Goal: Task Accomplishment & Management: Manage account settings

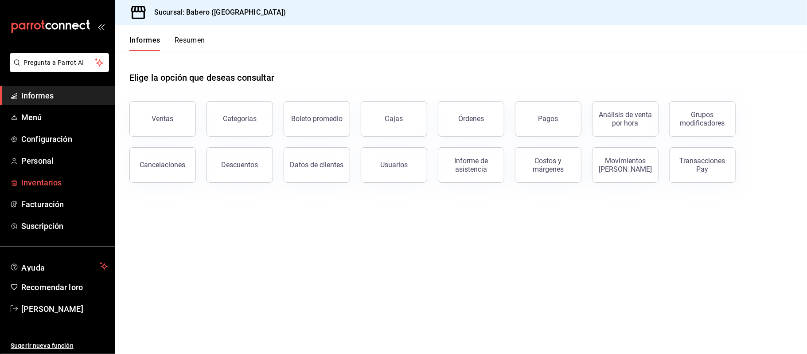
click at [67, 183] on span "Inventarios" at bounding box center [64, 182] width 86 height 12
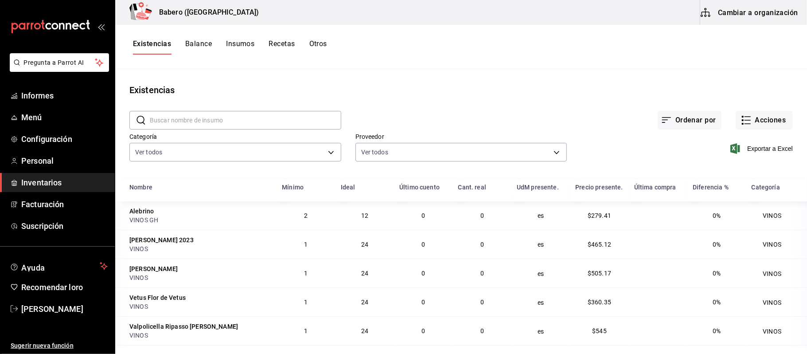
click at [247, 43] on font "Insumos" at bounding box center [240, 43] width 28 height 8
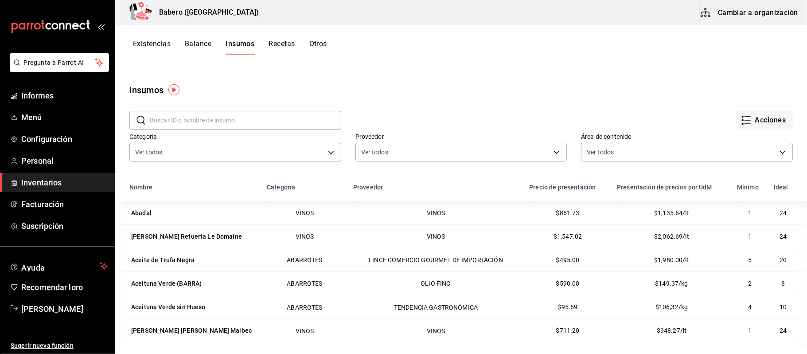
click at [755, 121] on font "Acciones" at bounding box center [770, 120] width 31 height 8
click at [538, 102] on div at bounding box center [403, 177] width 807 height 354
click at [763, 16] on font "Cambiar a organización" at bounding box center [758, 12] width 80 height 8
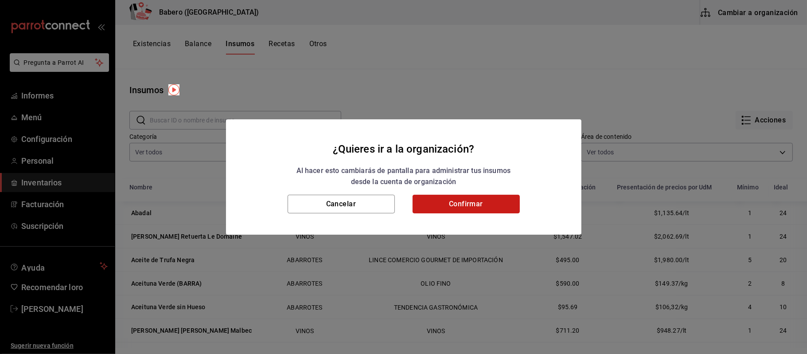
click at [433, 197] on button "Confirmar" at bounding box center [466, 204] width 107 height 19
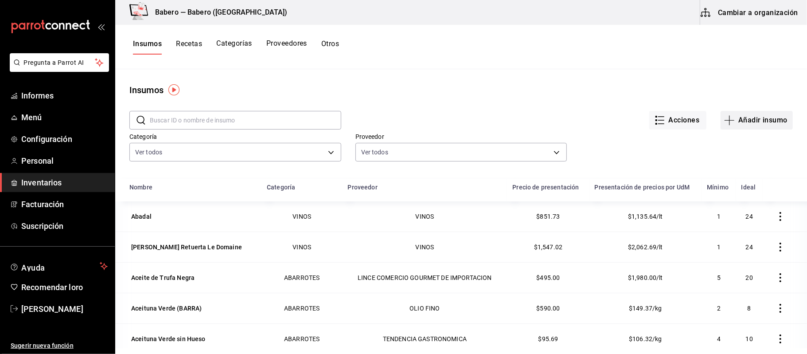
click at [760, 119] on font "Añadir insumo" at bounding box center [762, 120] width 49 height 8
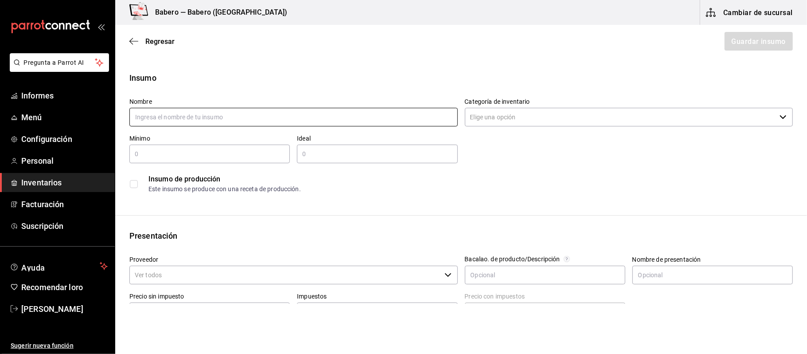
click at [272, 113] on input "text" at bounding box center [293, 117] width 328 height 19
click at [218, 119] on input "text" at bounding box center [293, 117] width 328 height 19
type input "Aceite [PERSON_NAME]"
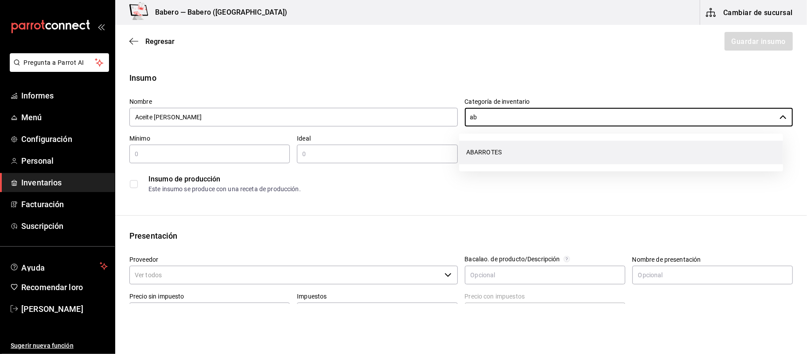
click at [490, 144] on li "ABARROTES" at bounding box center [621, 151] width 324 height 23
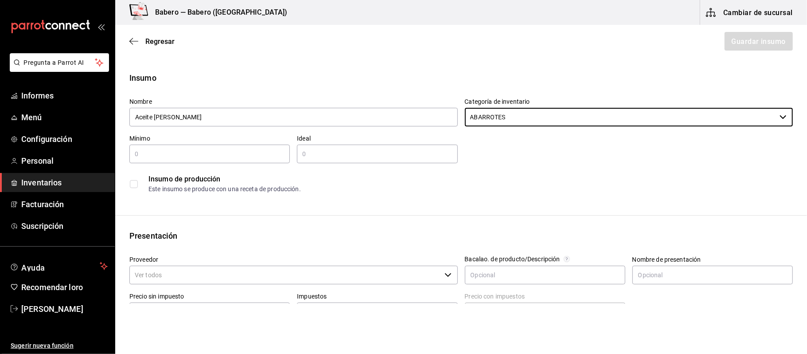
type input "ABARROTES"
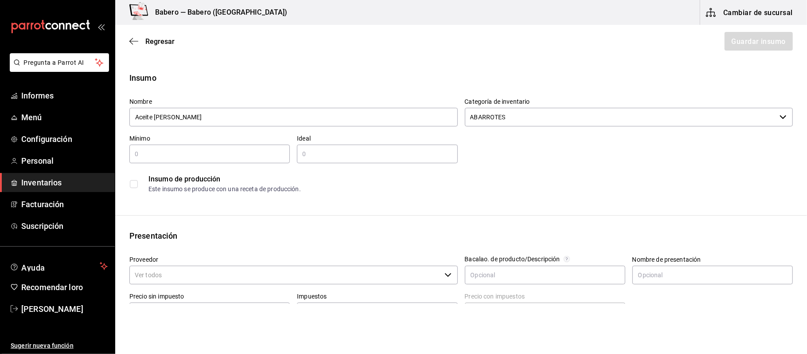
click at [184, 151] on input "text" at bounding box center [209, 153] width 160 height 11
type input "3"
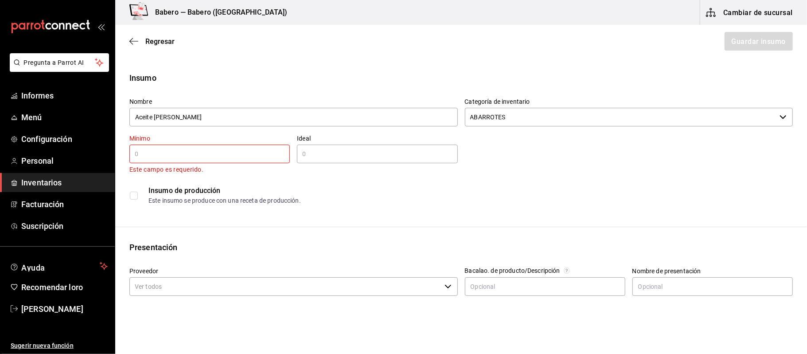
type input "7"
type input "6"
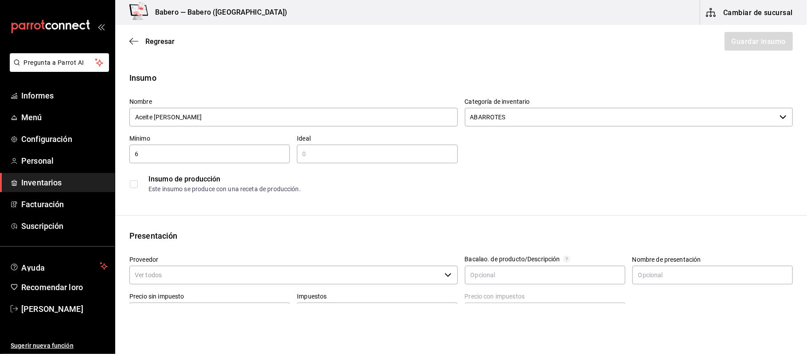
click at [328, 144] on div "​" at bounding box center [377, 153] width 160 height 19
type input "36"
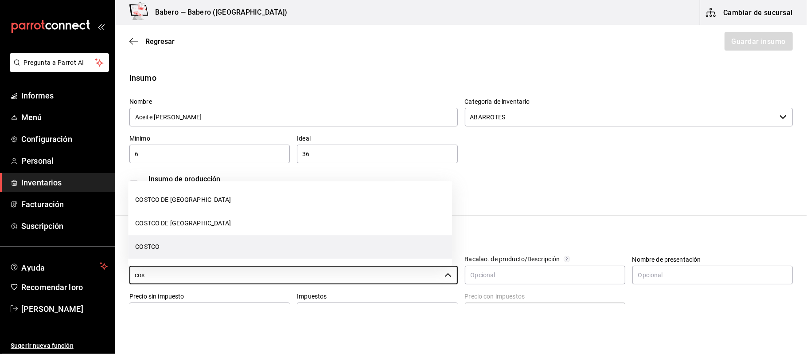
click at [149, 247] on font "COSTCO" at bounding box center [147, 246] width 24 height 7
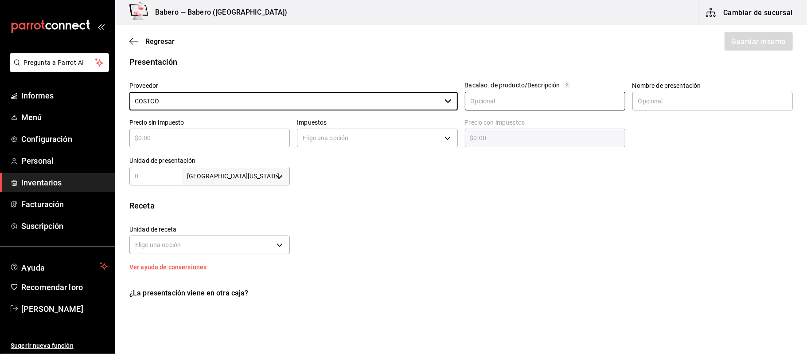
scroll to position [177, 0]
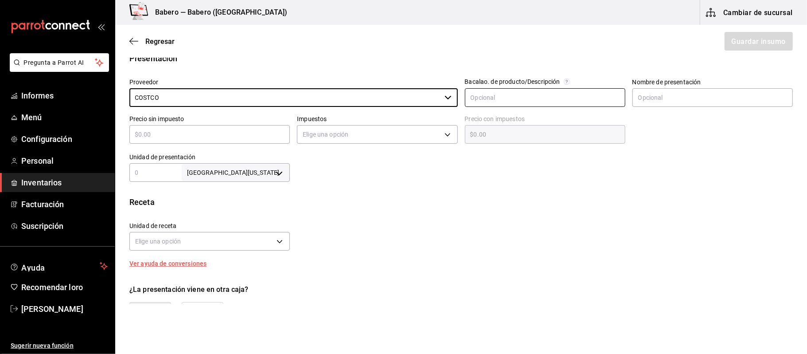
type input "COSTCO"
click at [530, 94] on input "text" at bounding box center [545, 97] width 160 height 19
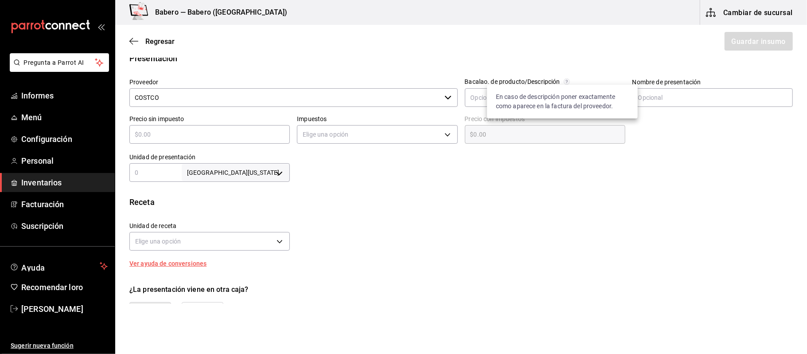
click at [564, 79] on circle at bounding box center [567, 81] width 6 height 6
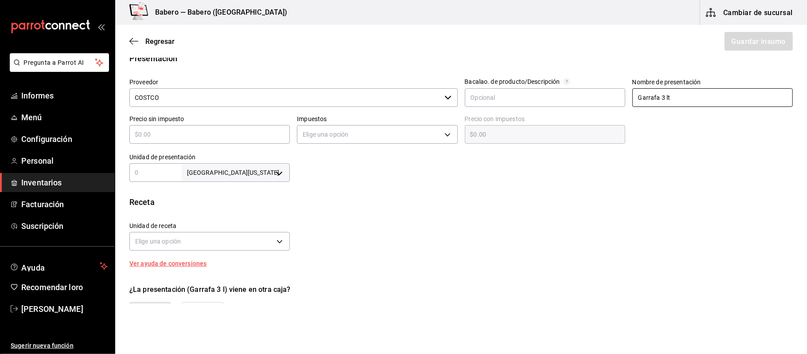
type input "Garrafa 3 lt"
click at [230, 136] on input "text" at bounding box center [209, 134] width 160 height 11
type input "$3"
type input "$3.00"
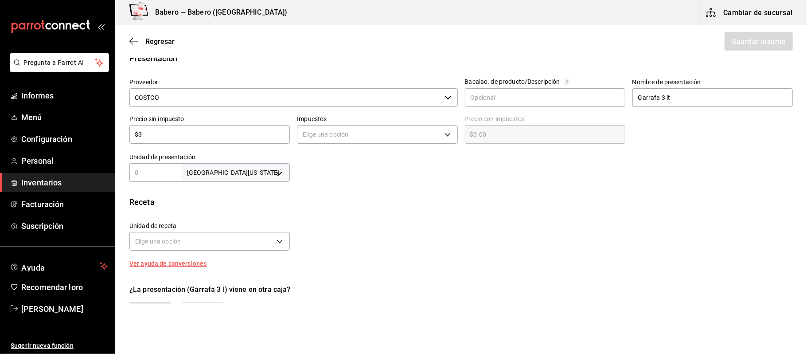
type input "$38"
type input "$38.00"
type input "$387"
type input "$387.00"
type input "$387.7"
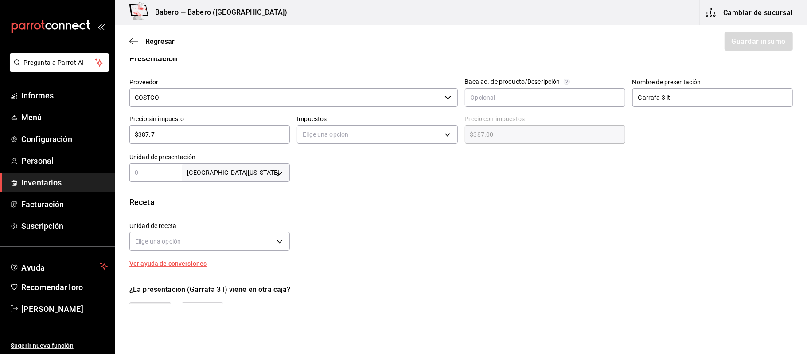
type input "$387.70"
type input "$387.72"
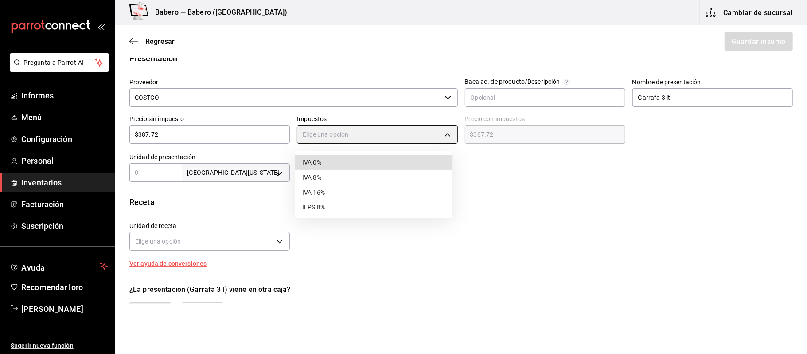
type input "IVA_0"
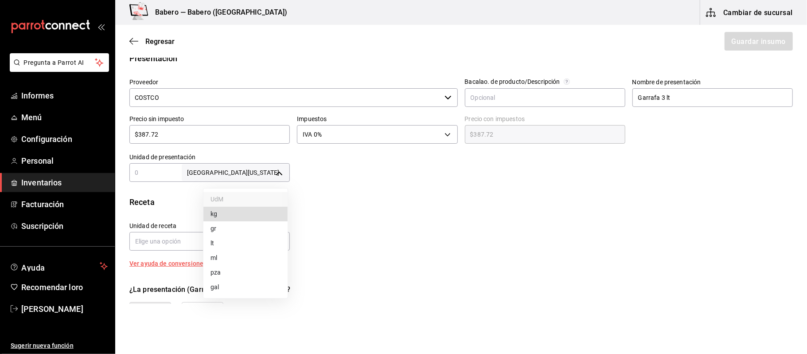
click at [267, 174] on body "Pregunta a Parrot AI Informes Menú Configuración Personal Inventarios Facturaci…" at bounding box center [403, 152] width 807 height 304
click at [153, 171] on div at bounding box center [403, 177] width 807 height 354
click at [153, 171] on input "text" at bounding box center [155, 172] width 52 height 11
type input "1"
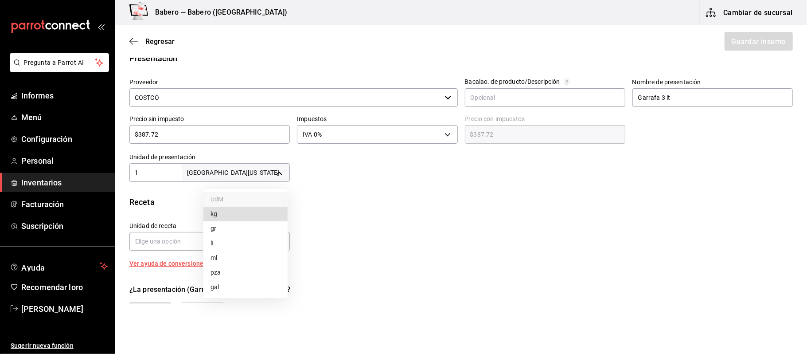
click at [236, 169] on body "Pregunta a Parrot AI Informes Menú Configuración Personal Inventarios Facturaci…" at bounding box center [403, 152] width 807 height 304
click at [174, 173] on div at bounding box center [403, 177] width 807 height 354
click at [150, 183] on div "Insumo Nombre Aceite [PERSON_NAME] Categoría de inventario ABARROTES ​ Mínimo 6…" at bounding box center [461, 158] width 692 height 527
click at [153, 173] on input "1" at bounding box center [155, 172] width 52 height 11
type input "1,000"
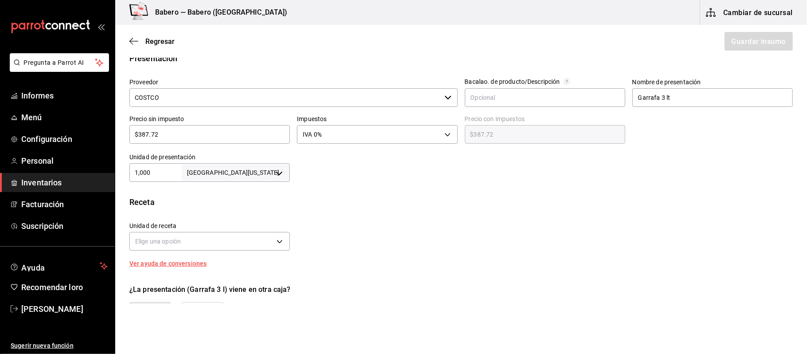
click at [279, 163] on div "1,000 [GEOGRAPHIC_DATA][US_STATE] ​" at bounding box center [209, 172] width 160 height 19
click at [276, 175] on body "Pregunta a Parrot AI Informes Menú Configuración Personal Inventarios Facturaci…" at bounding box center [403, 152] width 807 height 304
click at [229, 259] on li "ml" at bounding box center [256, 259] width 107 height 15
type input "MILLILITER"
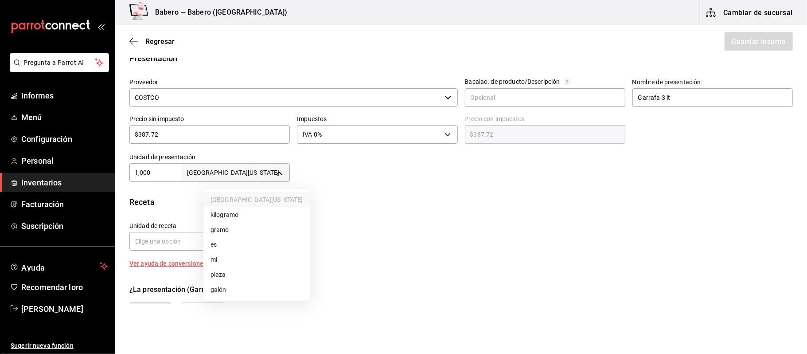
type input "1,000"
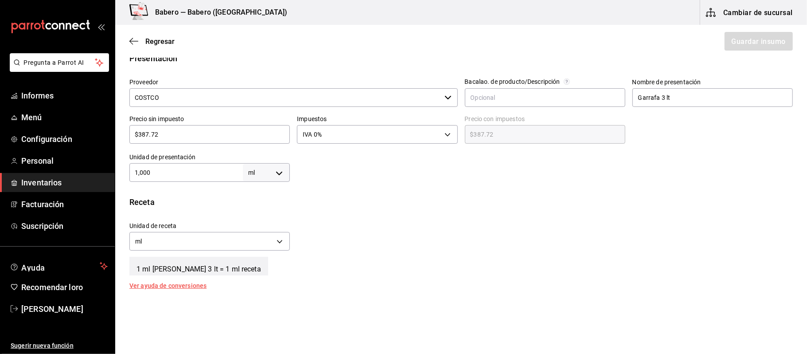
click at [316, 220] on div "Unidad de receta ml MILLILITER Factor de conversión 1,000 ​" at bounding box center [457, 234] width 670 height 38
click at [174, 286] on font "Ver ayuda de conversiones" at bounding box center [167, 285] width 77 height 7
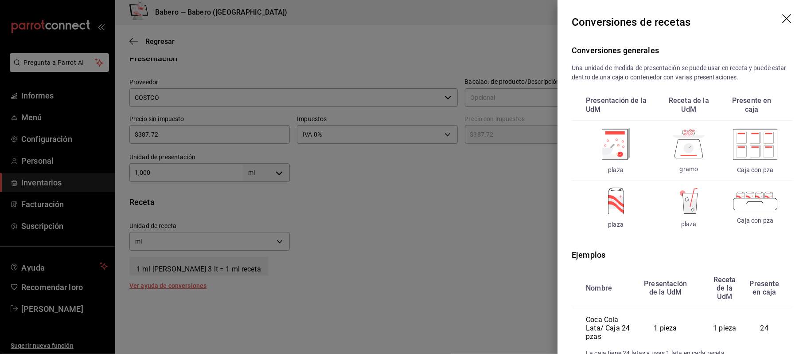
click at [782, 18] on icon "arrastrar" at bounding box center [787, 19] width 11 height 11
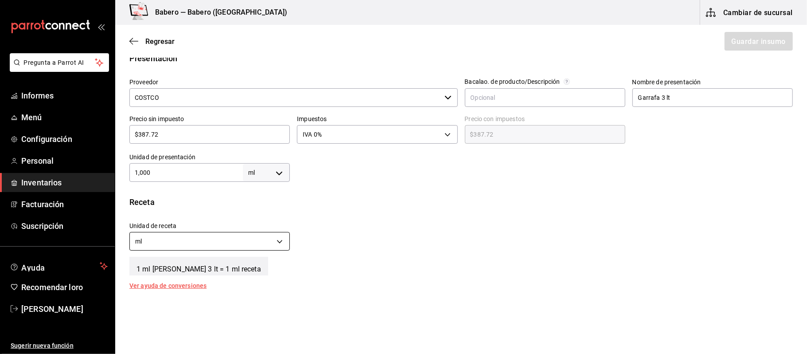
click at [279, 243] on body "Pregunta a Parrot AI Informes Menú Configuración Personal Inventarios Facturaci…" at bounding box center [403, 152] width 807 height 304
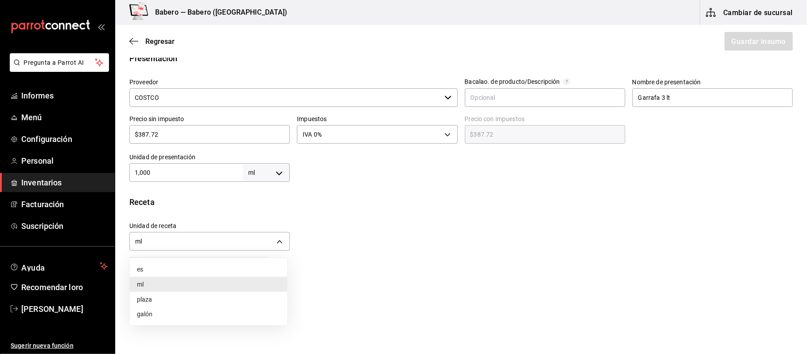
click at [274, 174] on div at bounding box center [403, 177] width 807 height 354
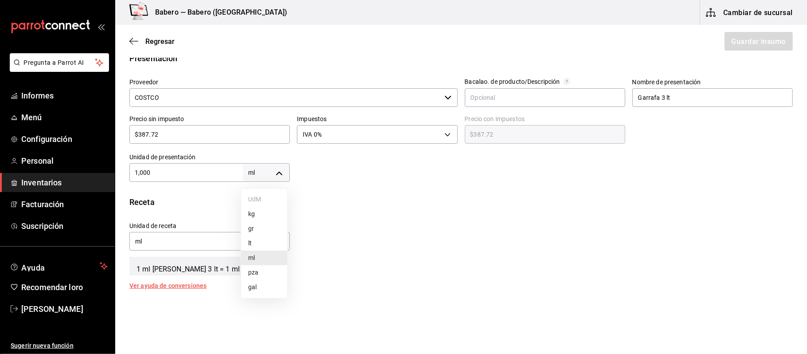
click at [274, 174] on body "Pregunta a Parrot AI Informes Menú Configuración Personal Inventarios Facturaci…" at bounding box center [403, 152] width 807 height 304
click at [265, 284] on li "galón" at bounding box center [294, 289] width 107 height 15
type input "GALLON"
type input "1,000"
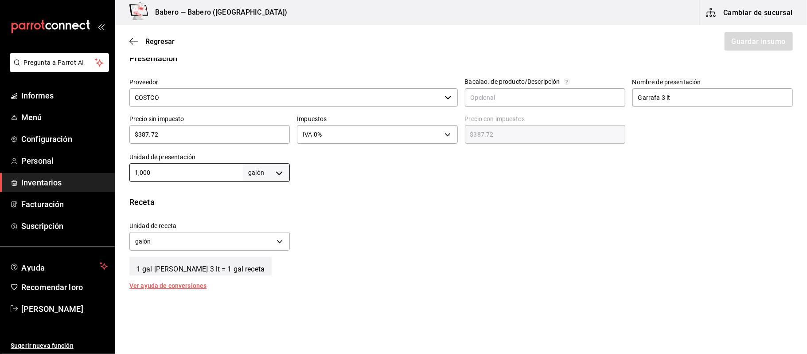
drag, startPoint x: 203, startPoint y: 176, endPoint x: 31, endPoint y: 188, distance: 171.9
click at [31, 188] on div "Pregunta a Parrot AI Informes Menú Configuración Personal Inventarios Facturaci…" at bounding box center [403, 152] width 807 height 304
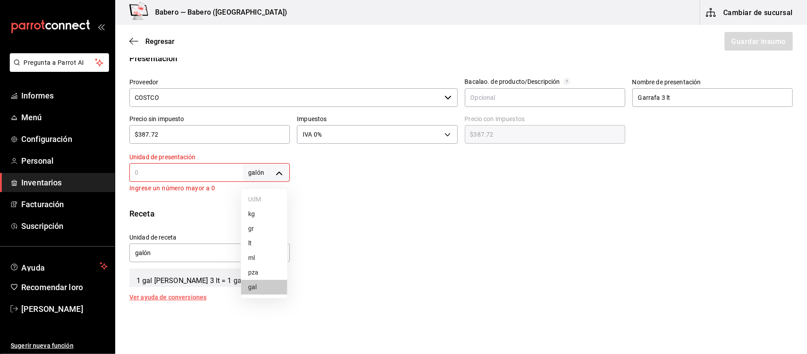
click at [283, 167] on body "Pregunta a Parrot AI Informes Menú Configuración Personal Inventarios Facturaci…" at bounding box center [403, 152] width 807 height 304
click at [262, 275] on font "plaza" at bounding box center [256, 274] width 16 height 7
type input "UNIT"
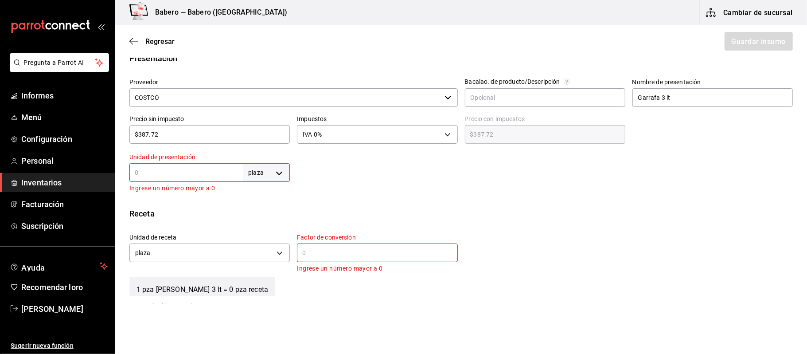
click at [268, 165] on body "Pregunta a Parrot AI Informes Menú Configuración Personal Inventarios Facturaci…" at bounding box center [403, 152] width 807 height 304
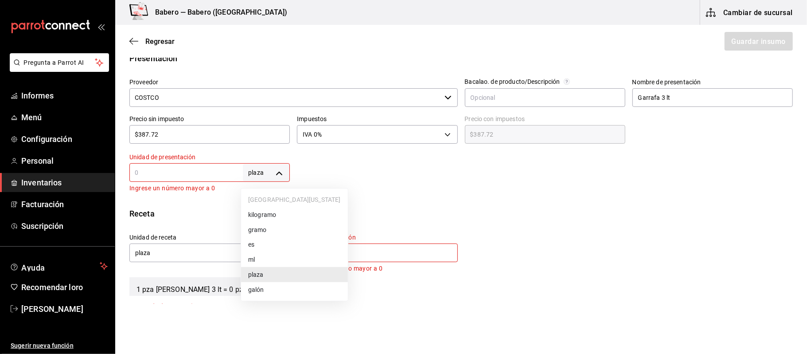
click at [254, 256] on font "ml" at bounding box center [251, 259] width 7 height 7
type input "MILLILITER"
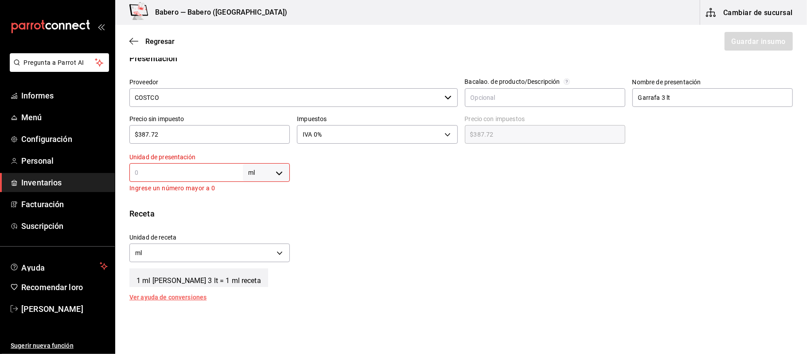
click at [199, 176] on input "text" at bounding box center [185, 172] width 113 height 11
type input "1"
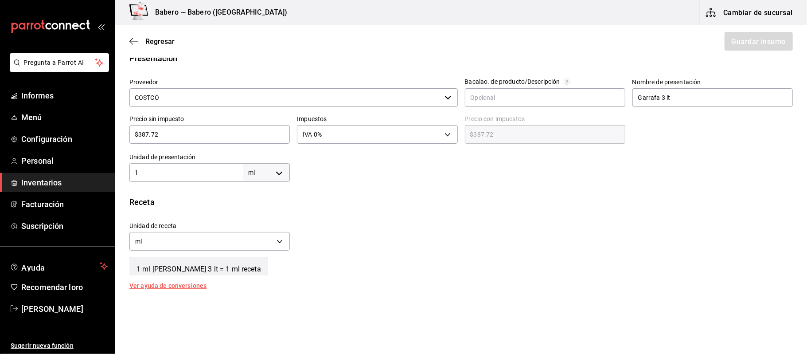
type input "10"
type input "100"
type input "1,000"
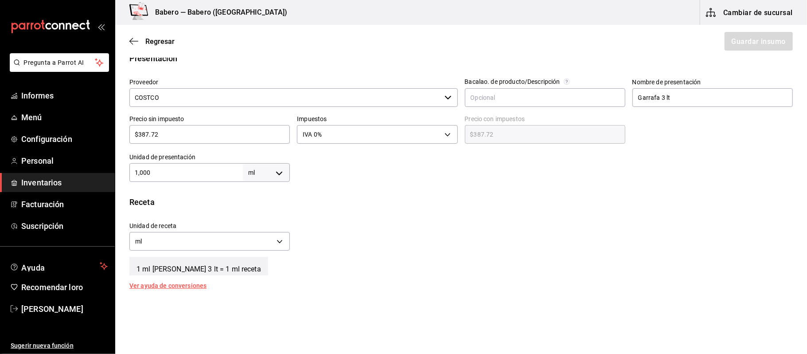
type input "1,000"
click at [223, 240] on body "Pregunta a Parrot AI Informes Menú Configuración Personal Inventarios Facturaci…" at bounding box center [403, 152] width 807 height 304
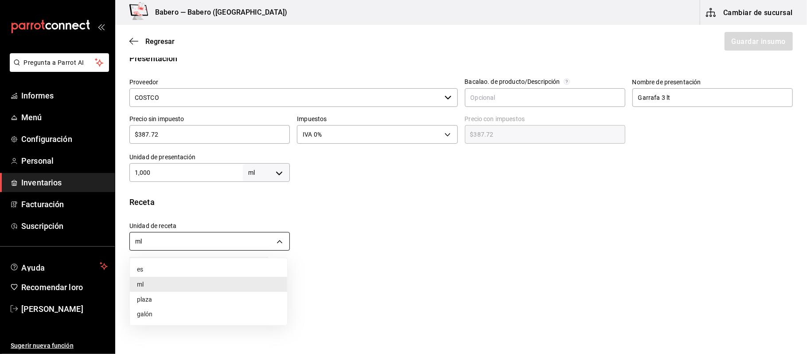
click at [223, 240] on div at bounding box center [403, 177] width 807 height 354
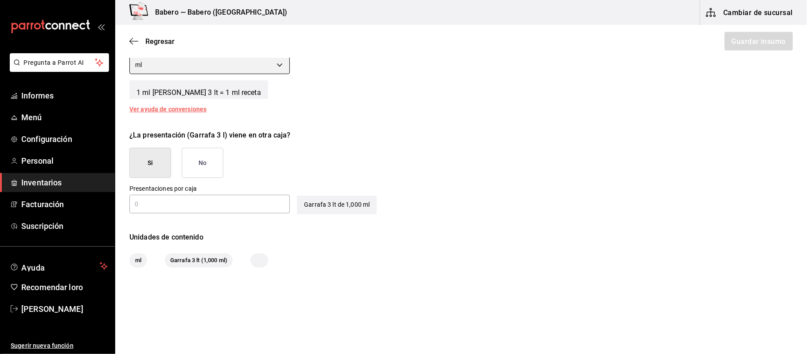
scroll to position [359, 0]
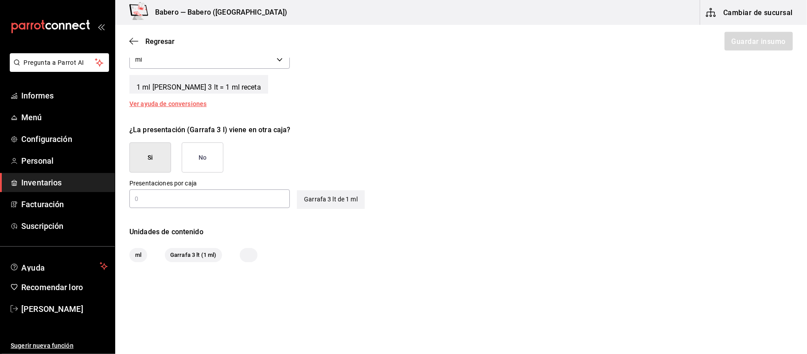
click at [192, 151] on button "No" at bounding box center [203, 157] width 42 height 30
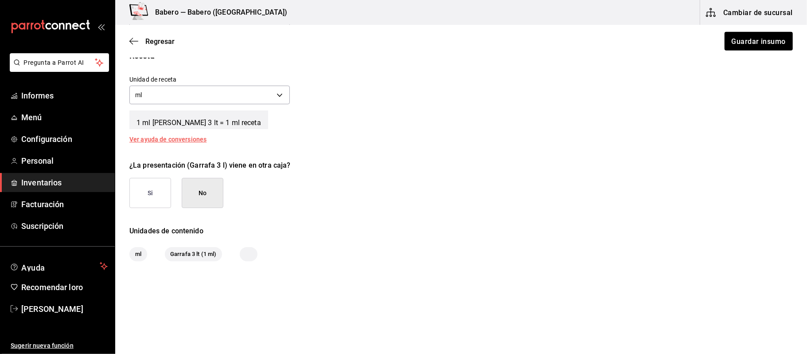
scroll to position [323, 0]
click at [773, 40] on font "Guardar insumo" at bounding box center [758, 41] width 54 height 8
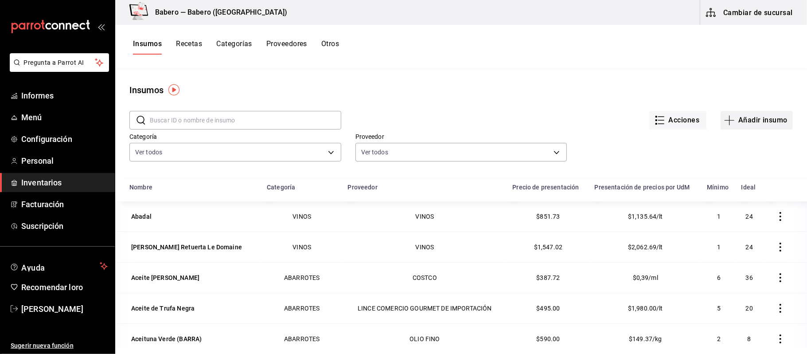
click at [756, 112] on button "Añadir insumo" at bounding box center [757, 120] width 72 height 19
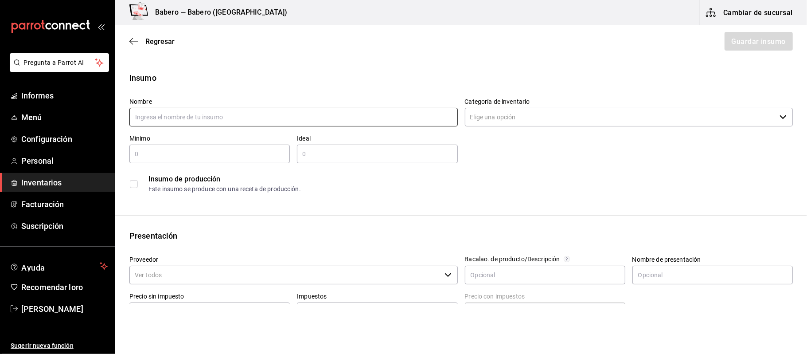
paste input "Aceite Vegetal"
type input "Aceite Vegetal"
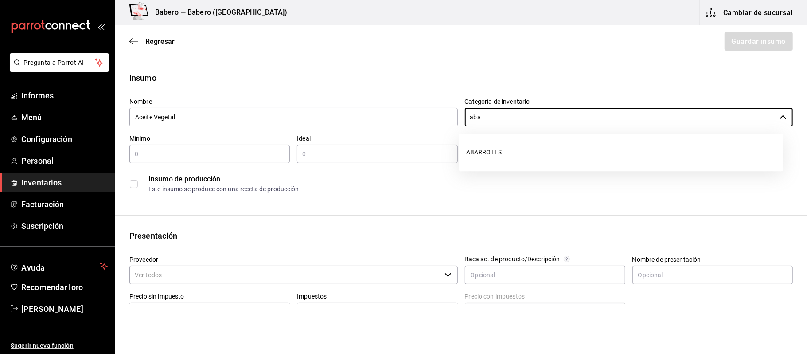
click at [468, 153] on font "ABARROTES" at bounding box center [483, 151] width 35 height 7
type input "ABARROTES"
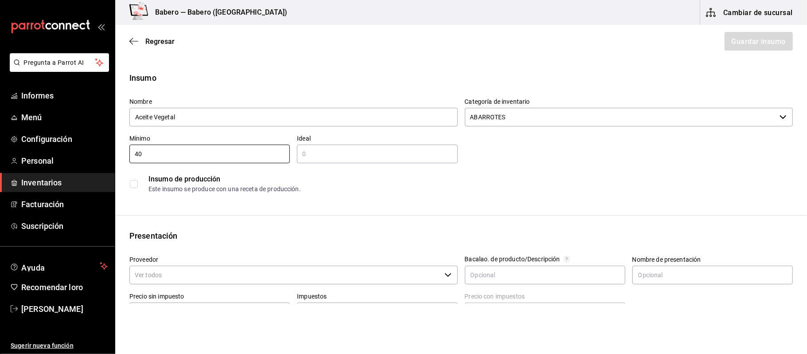
type input "40"
type input "80"
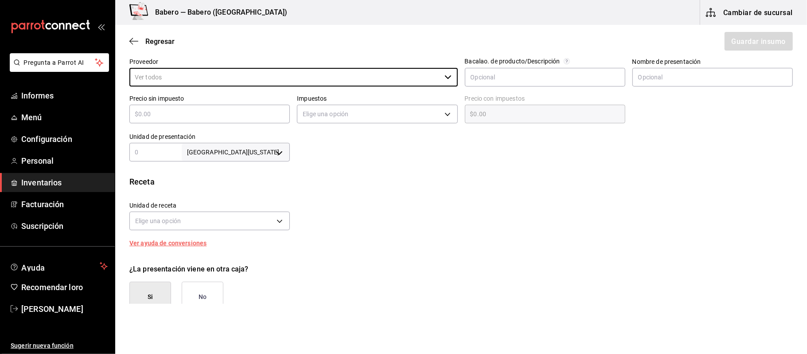
scroll to position [177, 0]
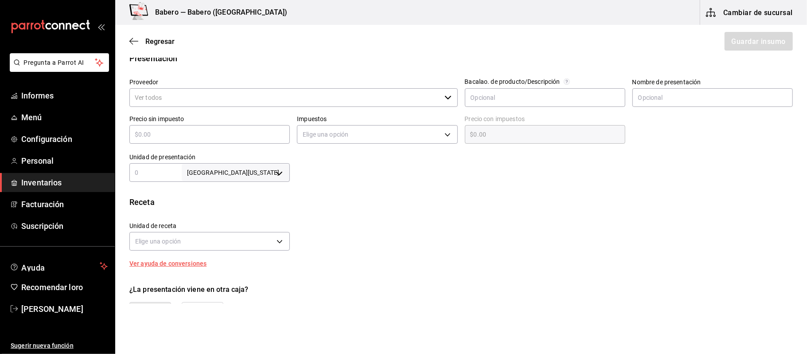
click at [188, 94] on input "Proveedor" at bounding box center [285, 97] width 312 height 19
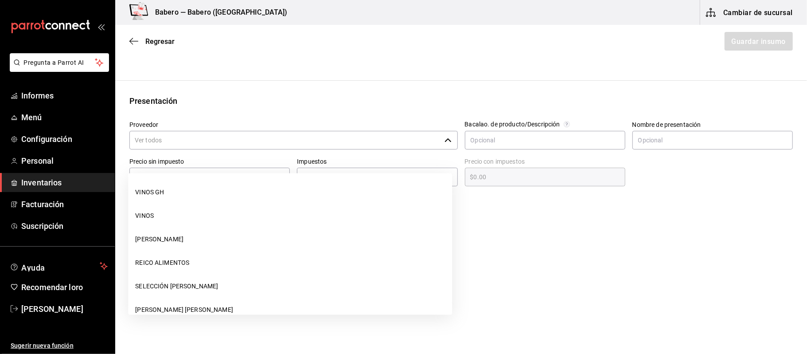
scroll to position [118, 0]
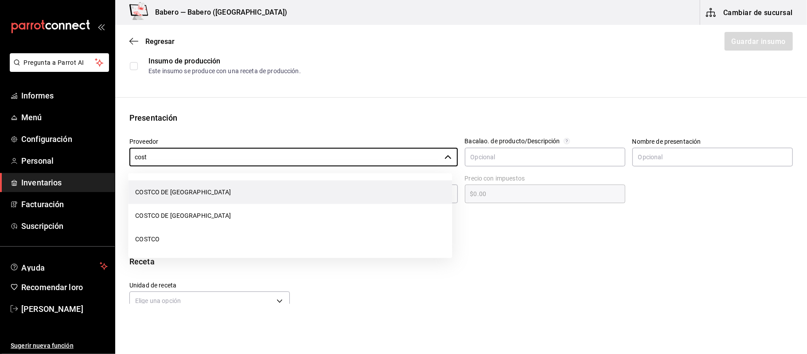
click at [176, 191] on font "COSTCO DE [GEOGRAPHIC_DATA]" at bounding box center [183, 191] width 96 height 7
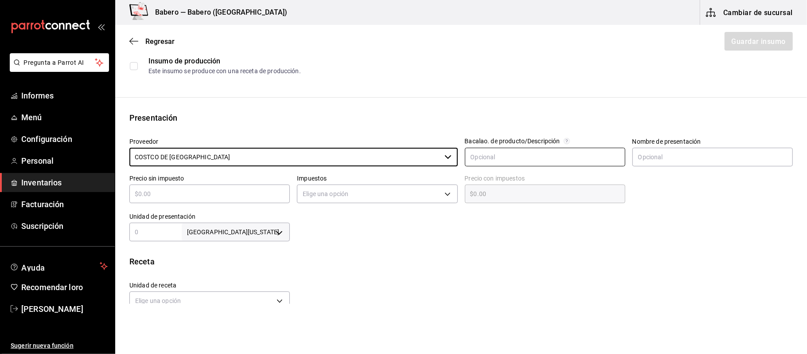
type input "COSTCO DE [GEOGRAPHIC_DATA]"
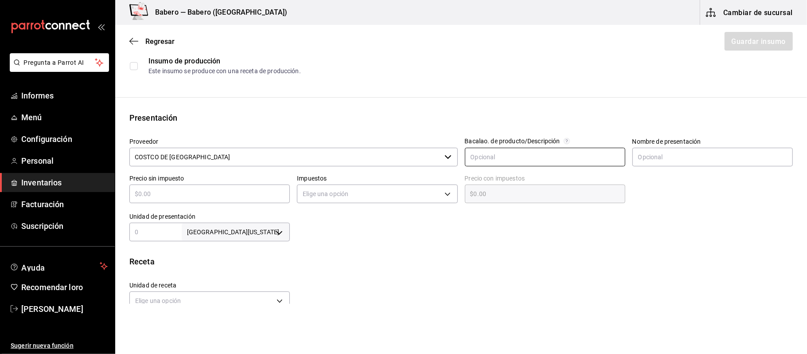
click at [518, 158] on input "text" at bounding box center [545, 157] width 160 height 19
click at [666, 163] on input "text" at bounding box center [712, 157] width 160 height 19
type input "Bidon"
type input "$1"
type input "$1.00"
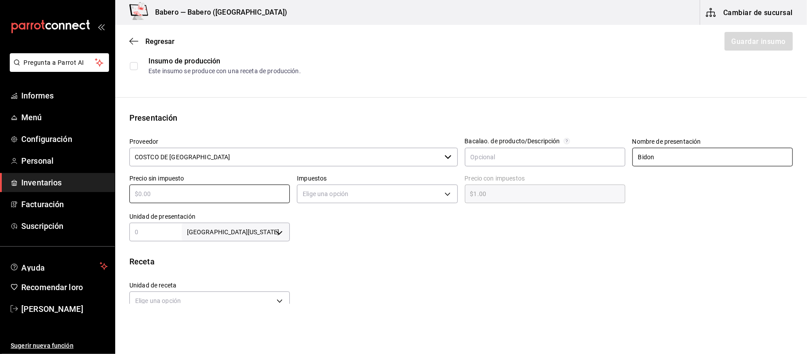
type input "$0.00"
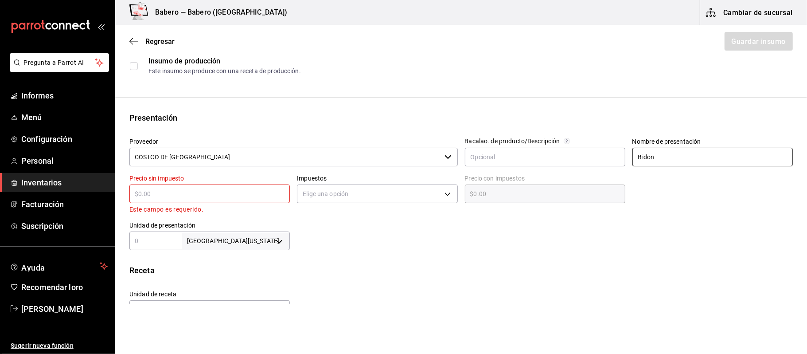
type input "$7"
type input "$7.00"
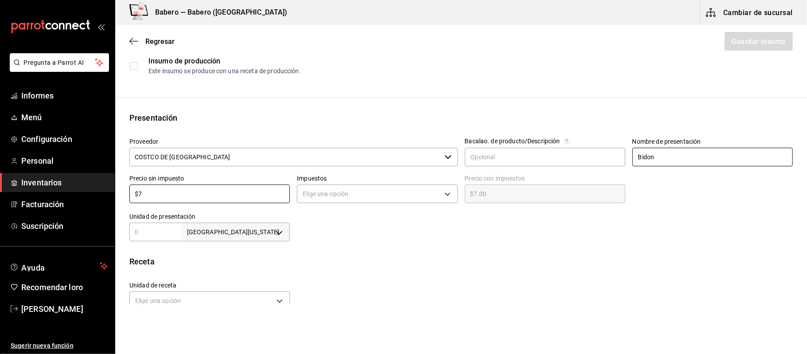
type input "$71"
type input "$71.00"
type input "$715"
type input "$715.00"
type input "$715"
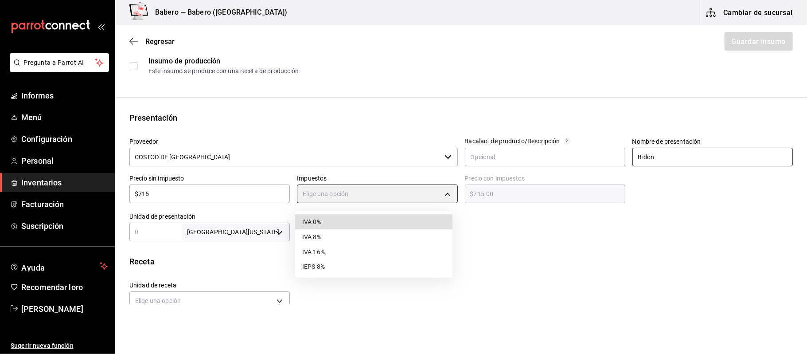
type input "IVA_0"
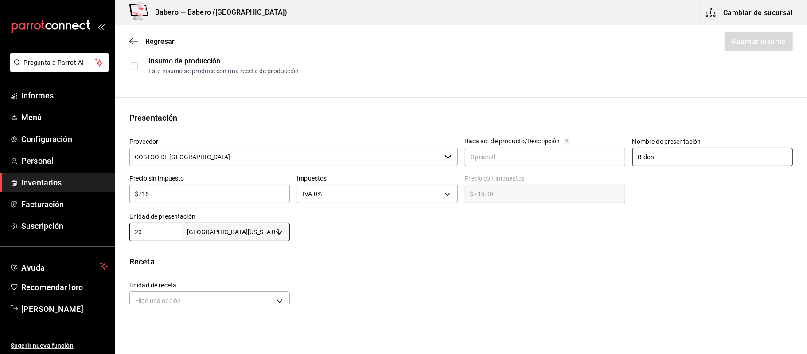
type input "20"
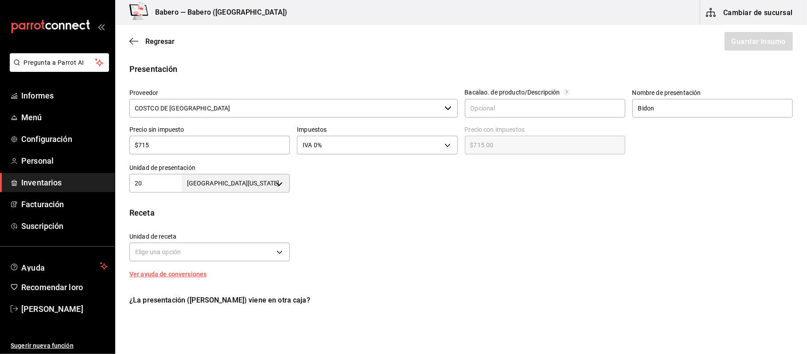
scroll to position [236, 0]
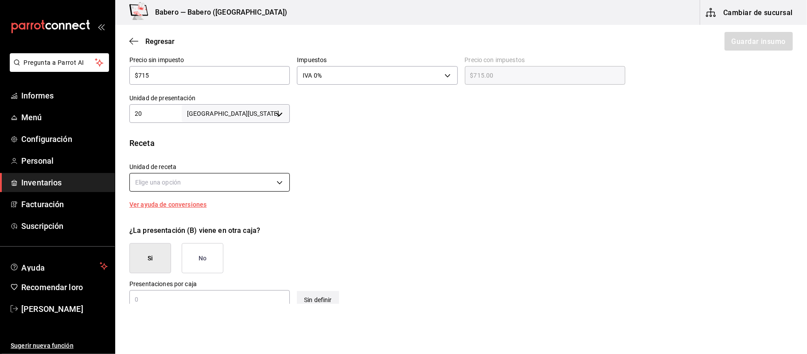
click at [188, 178] on body "Pregunta a Parrot AI Informes Menú Configuración Personal Inventarios Facturaci…" at bounding box center [403, 152] width 807 height 304
click at [190, 183] on div at bounding box center [403, 177] width 807 height 354
click at [206, 265] on button "No" at bounding box center [203, 258] width 42 height 30
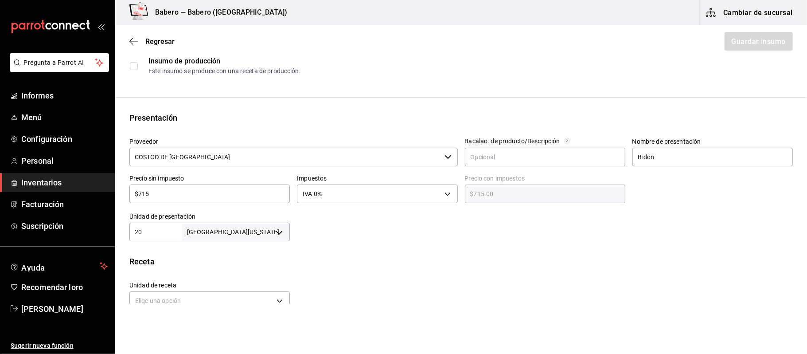
scroll to position [177, 0]
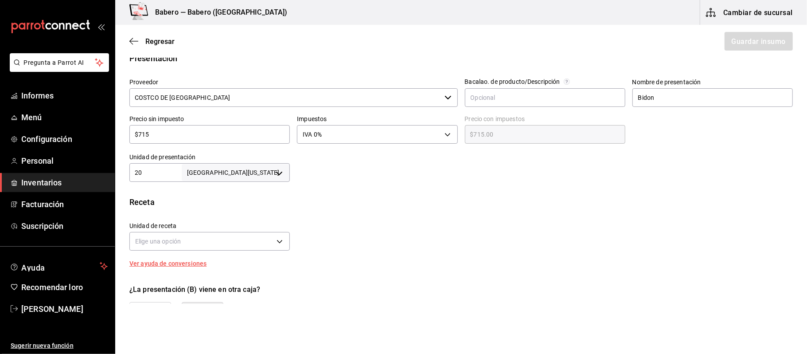
click at [269, 158] on label "Unidad de presentación" at bounding box center [209, 157] width 160 height 6
click at [270, 179] on body "Pregunta a Parrot AI Informes Menú Configuración Personal Inventarios Facturaci…" at bounding box center [403, 152] width 807 height 304
click at [242, 254] on li "ml" at bounding box center [256, 259] width 107 height 15
type input "MILLILITER"
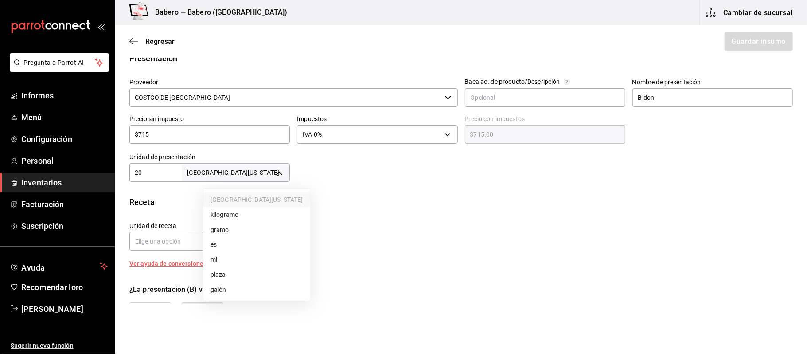
type input "20"
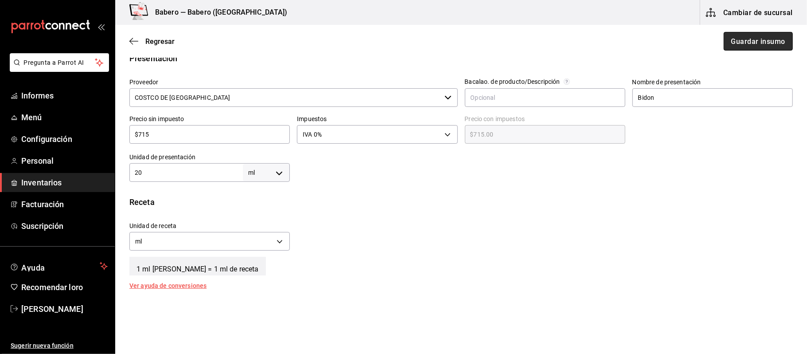
click at [737, 35] on button "Guardar insumo" at bounding box center [758, 41] width 69 height 19
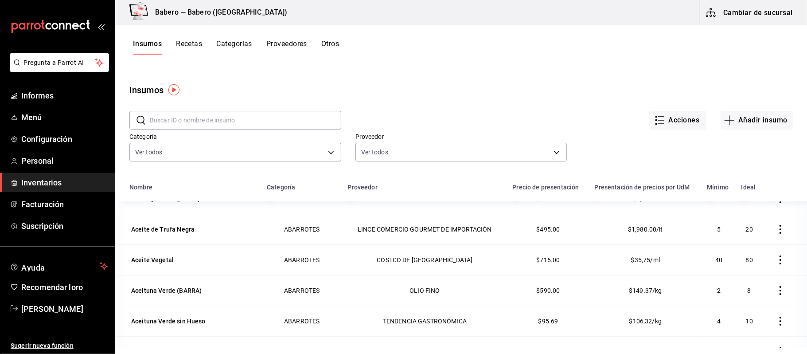
scroll to position [59, 0]
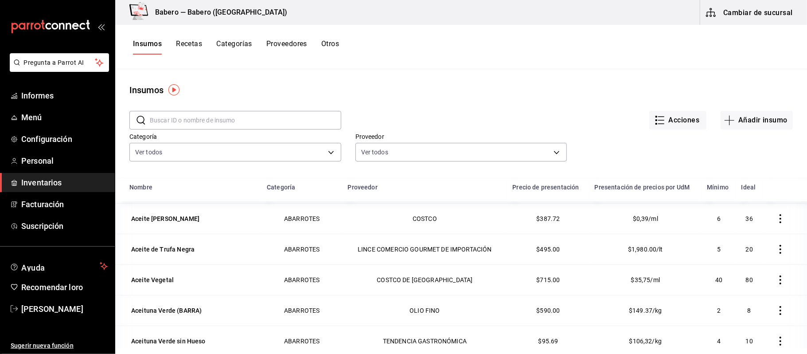
click at [285, 44] on font "Proveedores" at bounding box center [286, 43] width 41 height 8
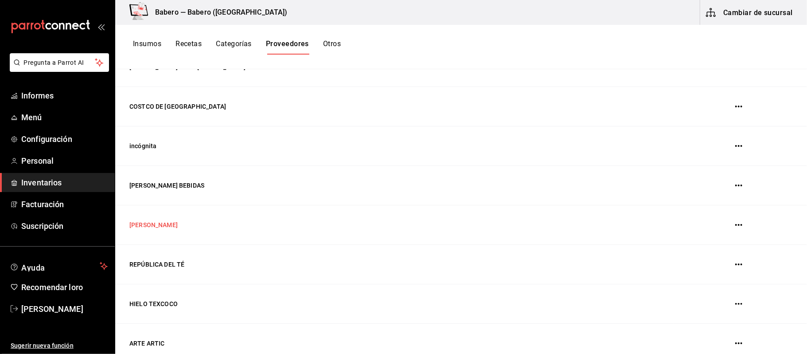
scroll to position [532, 0]
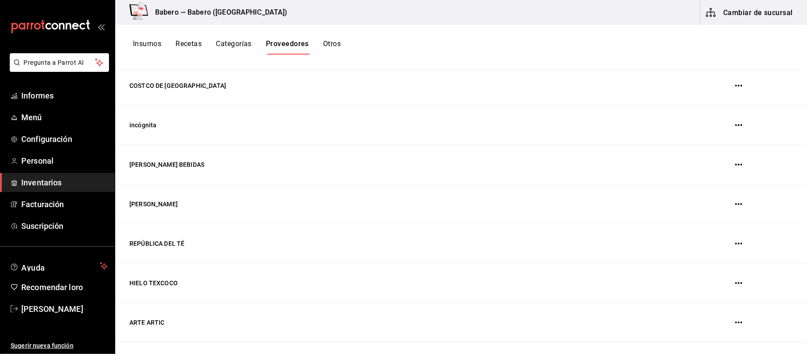
click at [48, 180] on font "Inventarios" at bounding box center [41, 182] width 40 height 9
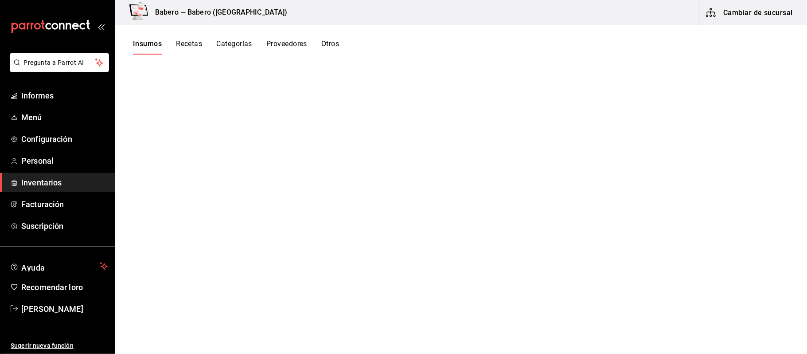
drag, startPoint x: 152, startPoint y: 39, endPoint x: 158, endPoint y: 44, distance: 8.2
click at [154, 43] on font "Insumos" at bounding box center [147, 43] width 29 height 8
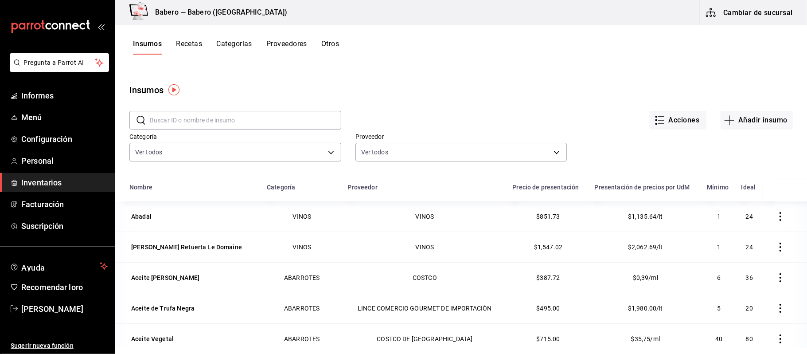
click at [754, 13] on font "Cambiar de sucursal" at bounding box center [758, 12] width 70 height 8
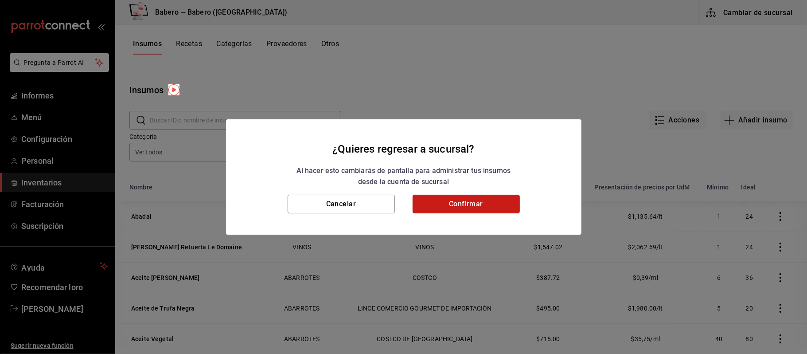
click at [443, 209] on button "Confirmar" at bounding box center [466, 204] width 107 height 19
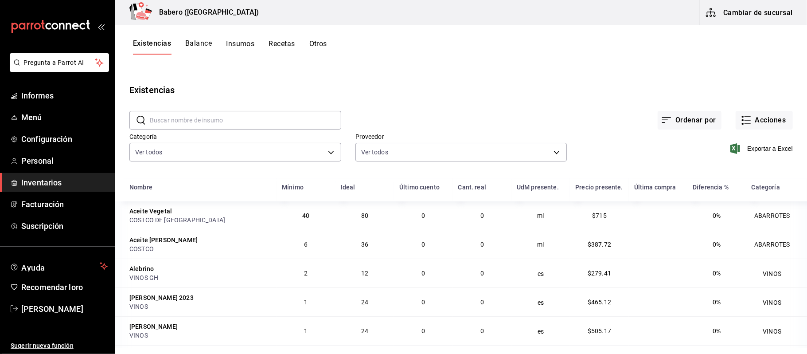
click at [204, 41] on button "Balance" at bounding box center [198, 47] width 27 height 16
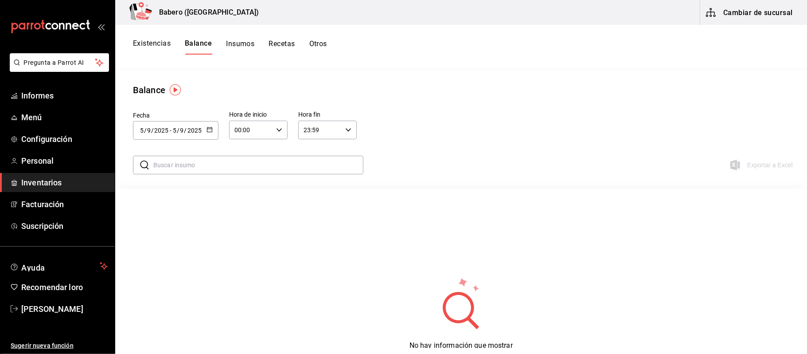
click at [319, 43] on font "Otros" at bounding box center [318, 43] width 18 height 8
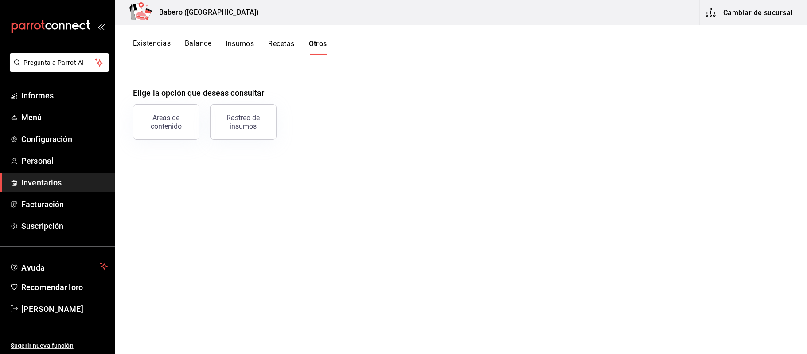
click at [280, 43] on font "Recetas" at bounding box center [281, 43] width 26 height 8
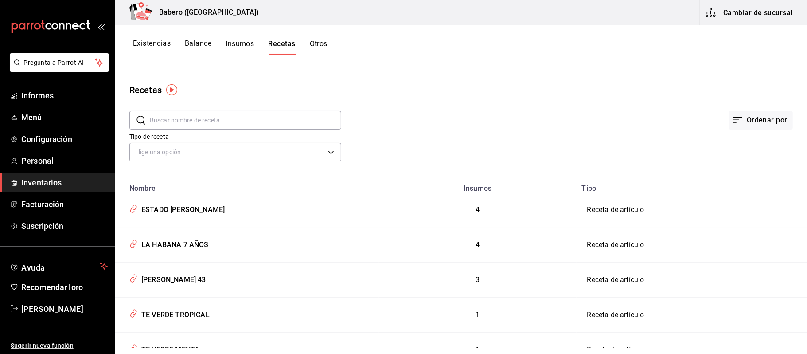
click at [239, 45] on font "Insumos" at bounding box center [240, 43] width 28 height 8
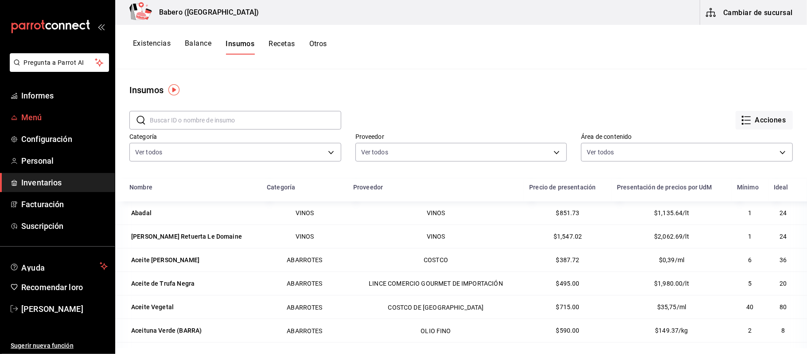
click at [24, 119] on font "Menú" at bounding box center [31, 117] width 21 height 9
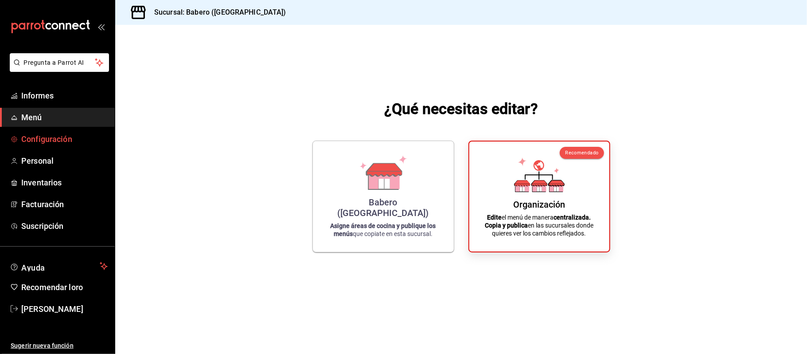
click at [43, 145] on link "Configuración" at bounding box center [57, 138] width 115 height 19
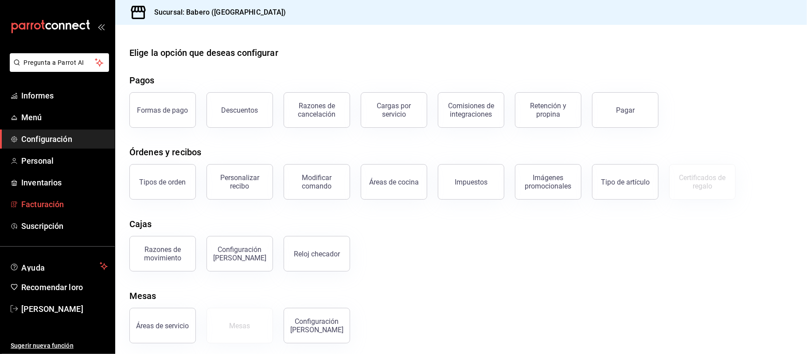
click at [56, 208] on font "Facturación" at bounding box center [42, 203] width 43 height 9
